Goal: Information Seeking & Learning: Learn about a topic

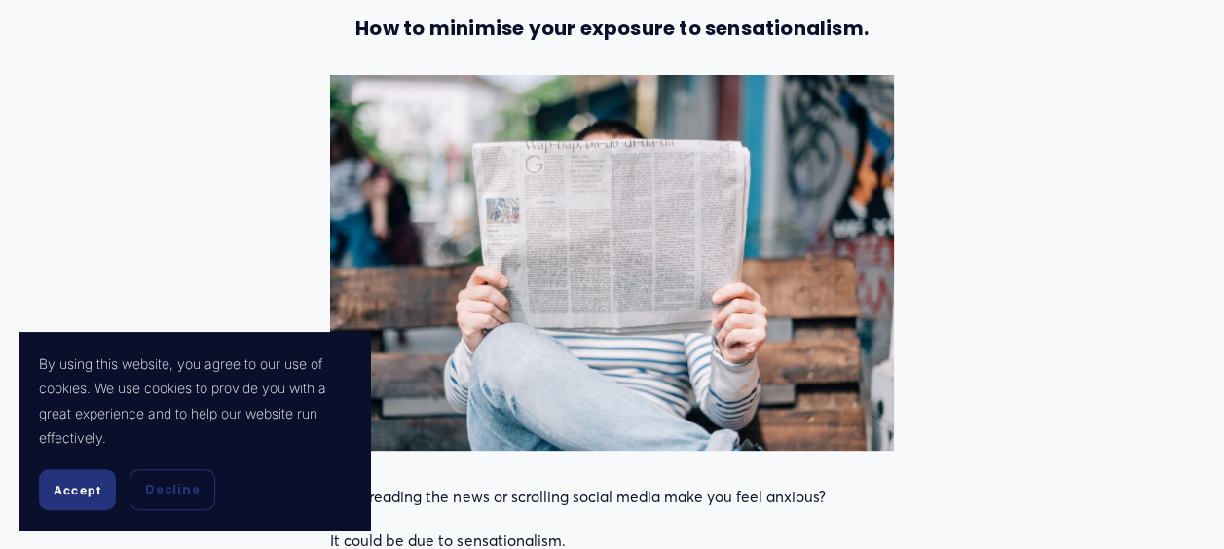
scroll to position [501, 0]
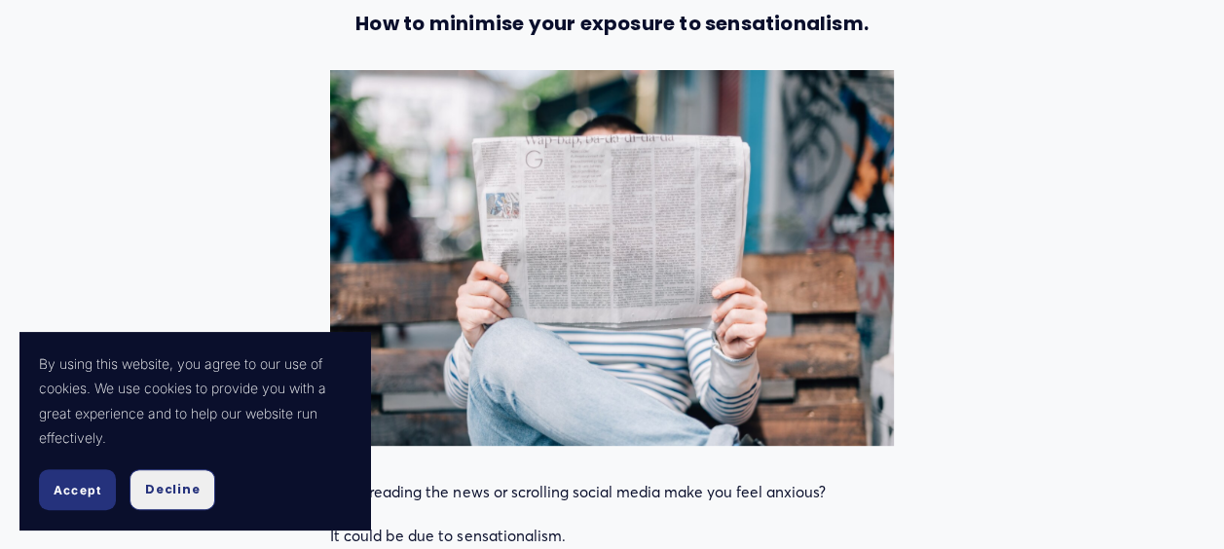
click at [164, 503] on button "Decline" at bounding box center [172, 489] width 86 height 41
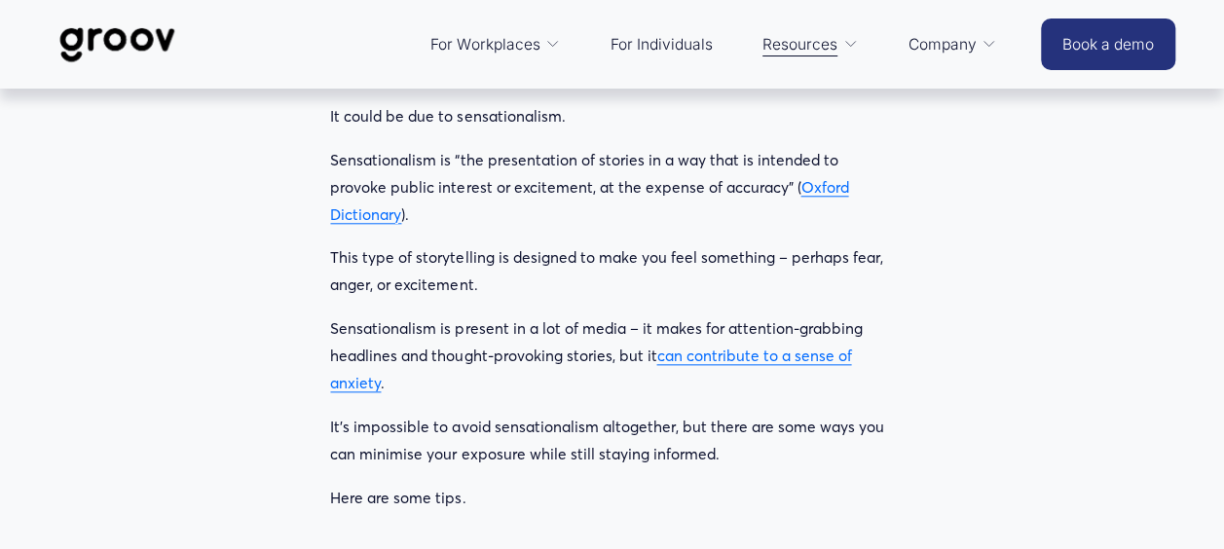
scroll to position [917, 0]
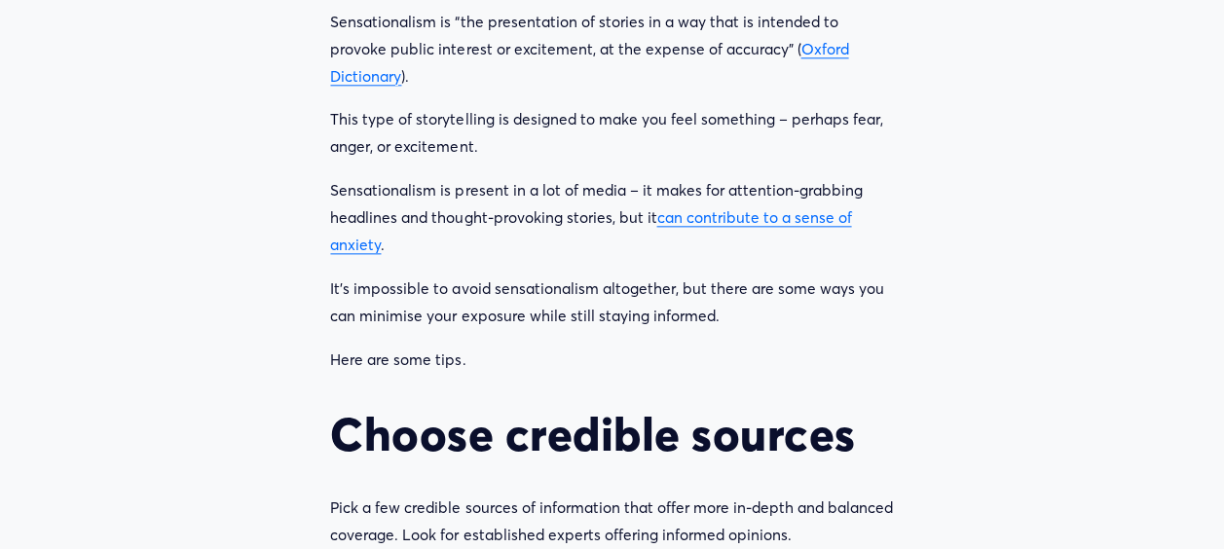
scroll to position [1069, 0]
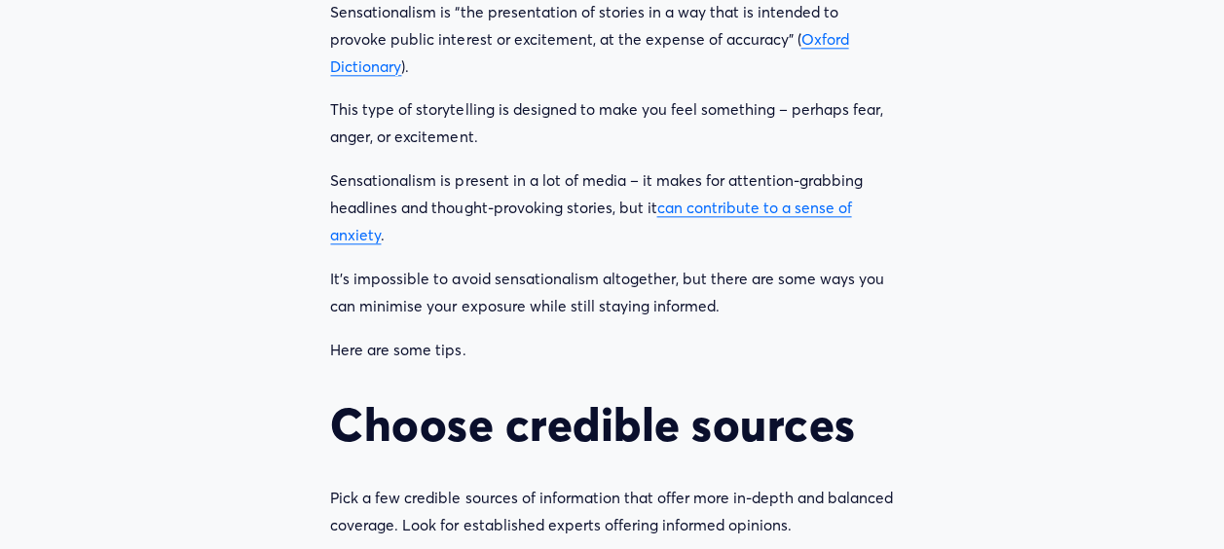
drag, startPoint x: 331, startPoint y: 255, endPoint x: 881, endPoint y: 281, distance: 550.8
click at [881, 281] on p "It’s impossible to avoid sensationalism altogether, but there are some ways you…" at bounding box center [611, 293] width 563 height 55
copy p "It’s impossible to avoid sensationalism altogether, but there are some ways you…"
click at [990, 381] on article "Sensationalism: How to avoid it [DATE] Written By [PERSON_NAME] How to minimise…" at bounding box center [612, 533] width 1224 height 3027
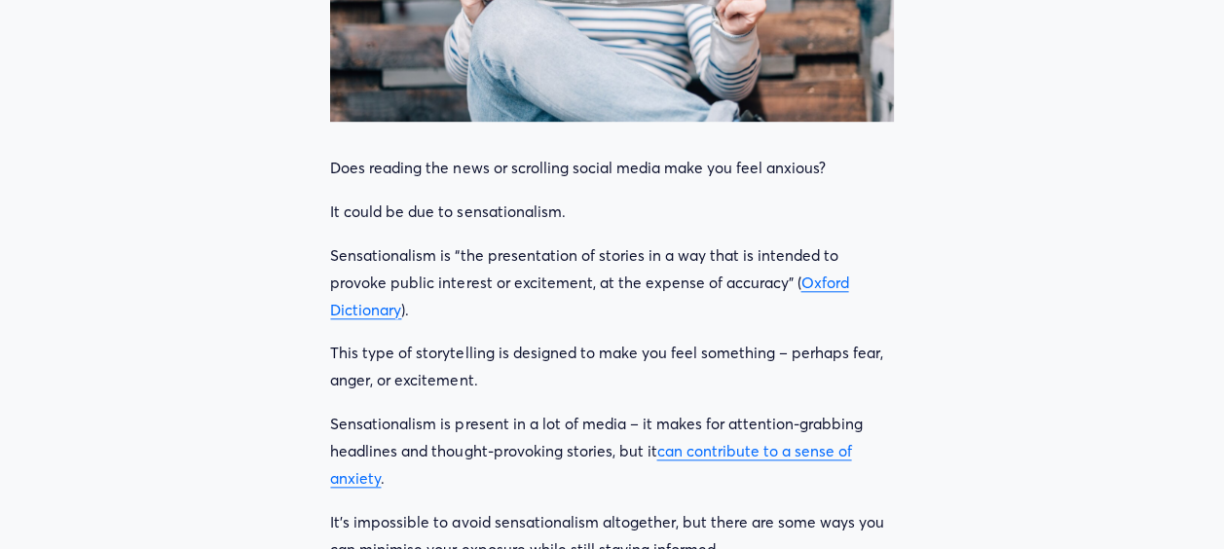
scroll to position [822, 0]
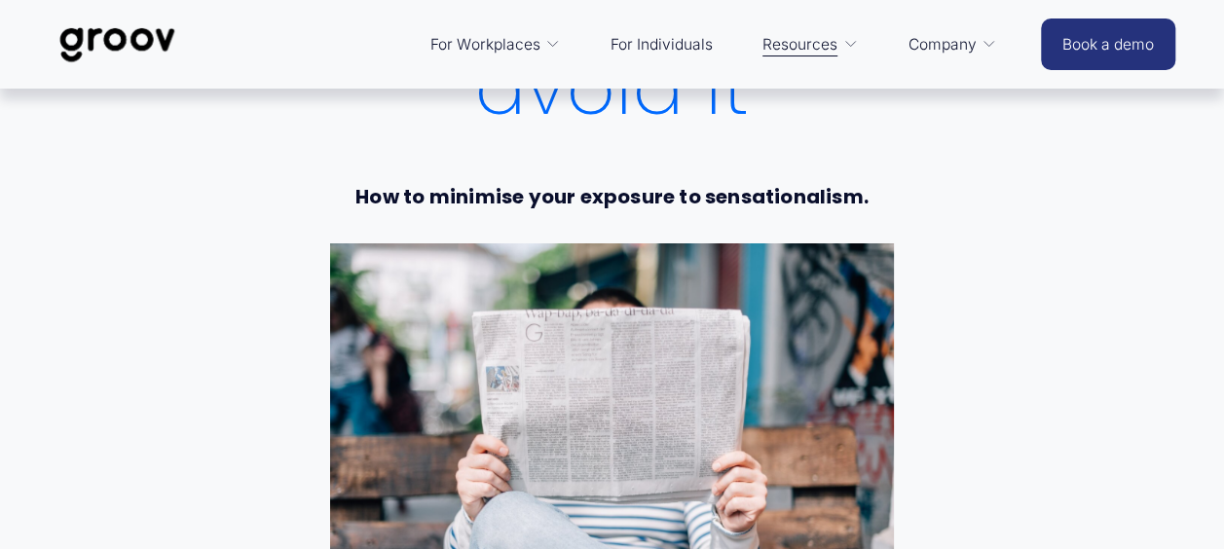
scroll to position [0, 0]
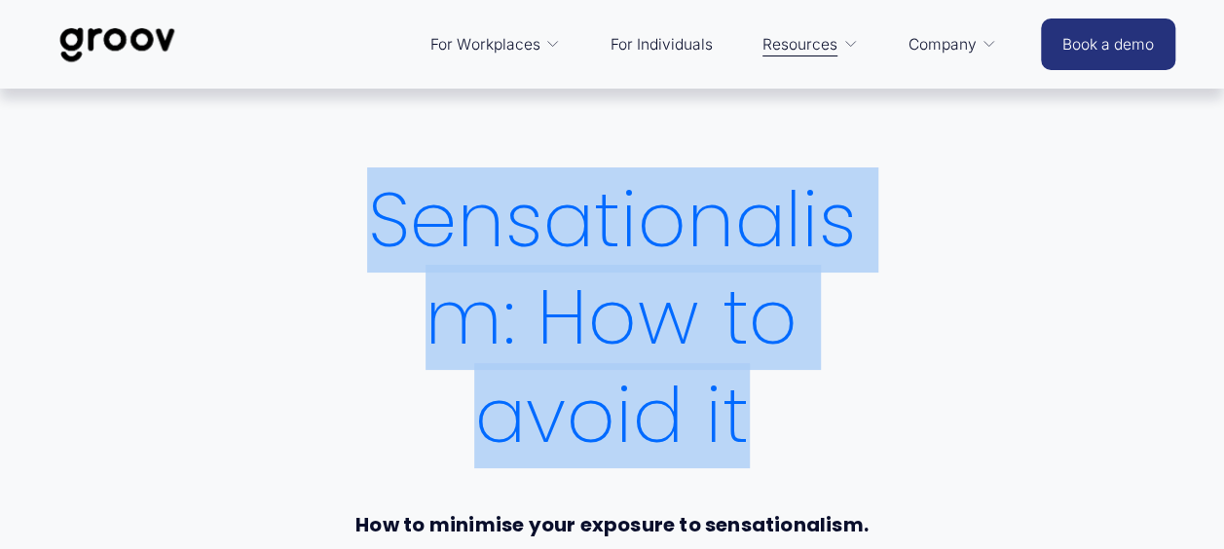
drag, startPoint x: 374, startPoint y: 215, endPoint x: 758, endPoint y: 405, distance: 428.0
click at [758, 405] on h1 "Sensationalism: How to avoid it" at bounding box center [611, 318] width 563 height 294
copy h1 "Sensationalism: How to avoid it"
click at [892, 372] on h1 "Sensationalism: How to avoid it" at bounding box center [611, 318] width 563 height 294
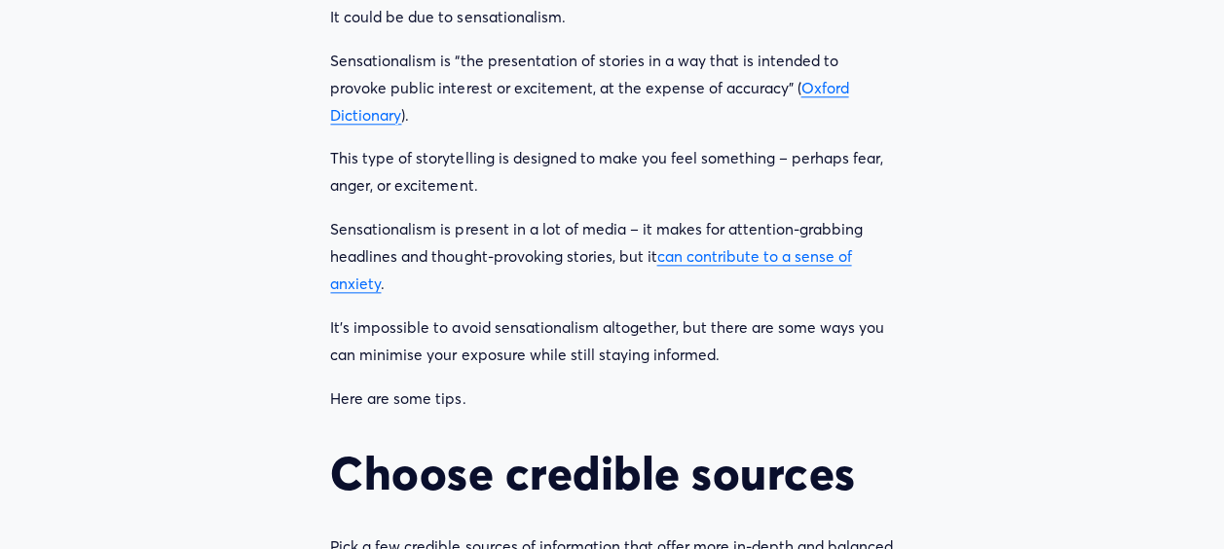
scroll to position [1022, 0]
